Goal: Go to known website: Access a specific website the user already knows

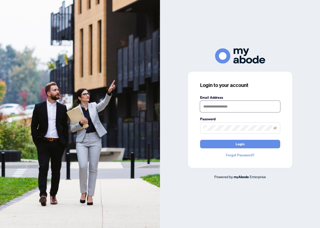
click at [237, 107] on input "text" at bounding box center [240, 107] width 80 height 12
type input "**********"
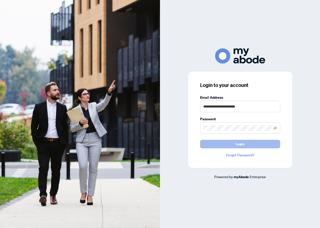
click at [239, 147] on span "Login" at bounding box center [239, 144] width 9 height 8
